Goal: Transaction & Acquisition: Purchase product/service

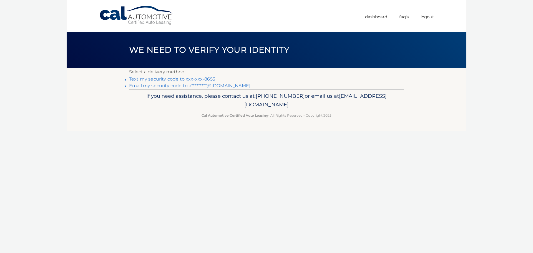
click at [170, 79] on link "Text my security code to xxx-xxx-8653" at bounding box center [172, 78] width 86 height 5
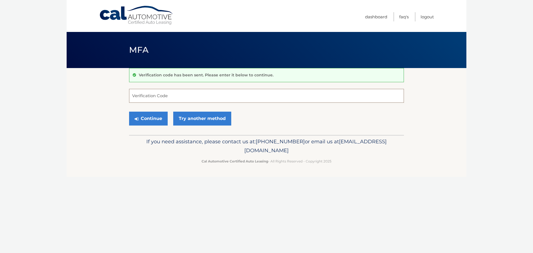
click at [170, 93] on input "Verification Code" at bounding box center [266, 96] width 275 height 14
type input "091021"
click at [155, 116] on button "Continue" at bounding box center [148, 119] width 39 height 14
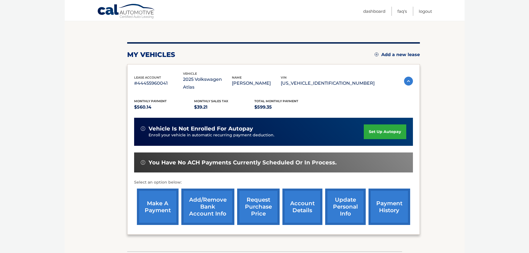
scroll to position [56, 0]
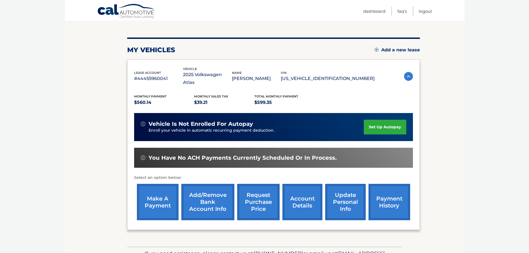
click at [155, 198] on link "make a payment" at bounding box center [158, 202] width 42 height 36
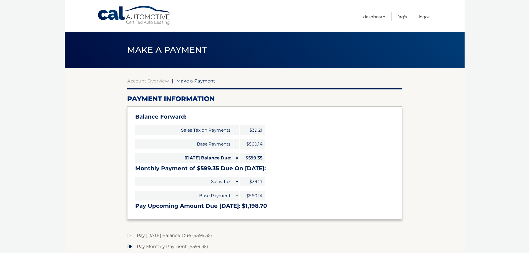
select select "Yzk4ZmUzOTQtMDdlOC00NzU5LTgxZDItZDIwNTM4MDNmN2My"
click at [231, 167] on h3 "Monthly Payment of $599.35 Due On Oct 13:" at bounding box center [264, 168] width 259 height 7
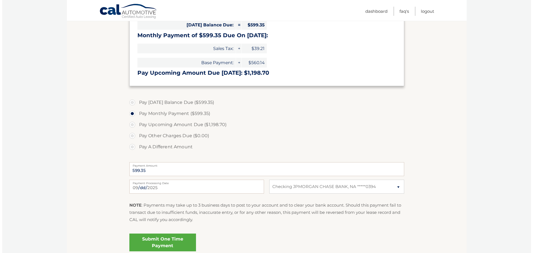
scroll to position [139, 0]
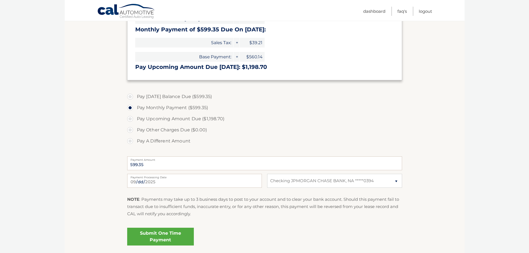
click at [154, 236] on link "Submit One Time Payment" at bounding box center [160, 237] width 67 height 18
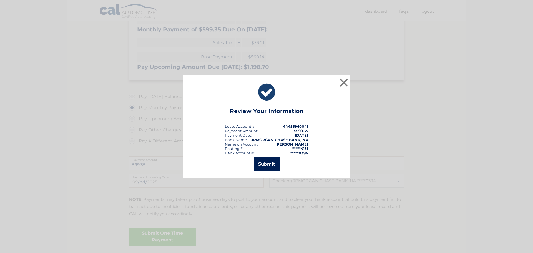
click at [266, 163] on button "Submit" at bounding box center [267, 164] width 26 height 13
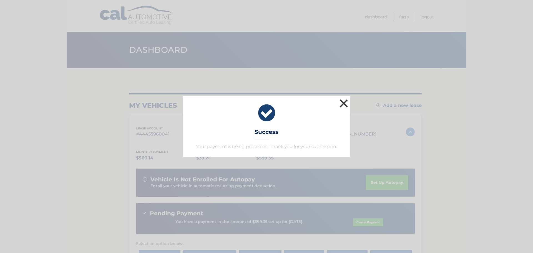
click at [344, 100] on button "×" at bounding box center [343, 103] width 11 height 11
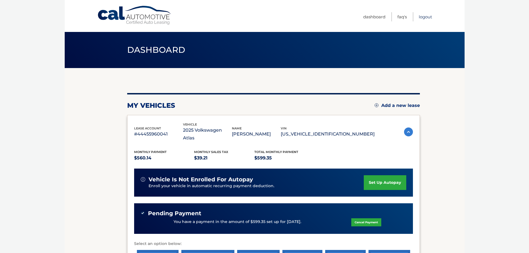
click at [424, 18] on link "Logout" at bounding box center [425, 16] width 13 height 9
